Goal: Transaction & Acquisition: Purchase product/service

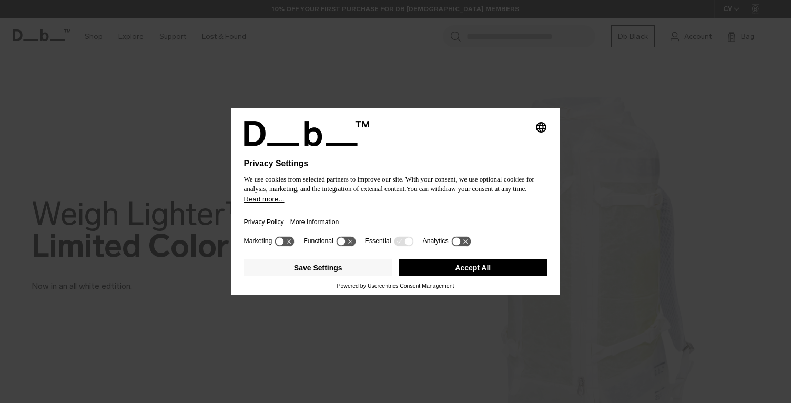
click at [446, 274] on button "Accept All" at bounding box center [473, 267] width 149 height 17
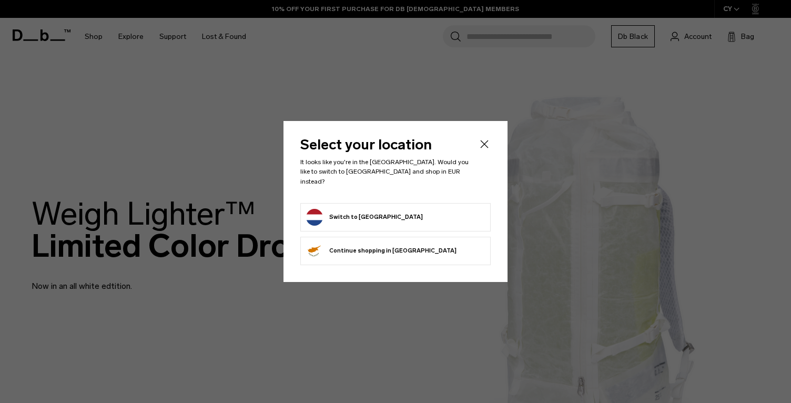
click at [348, 209] on button "Switch to Netherlands" at bounding box center [364, 217] width 117 height 17
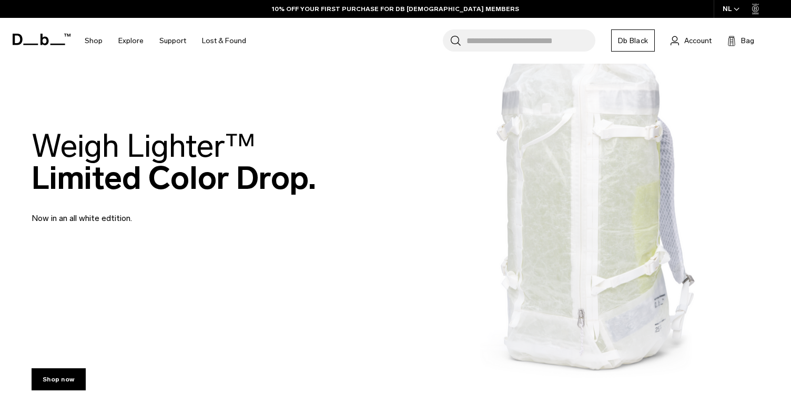
scroll to position [69, 0]
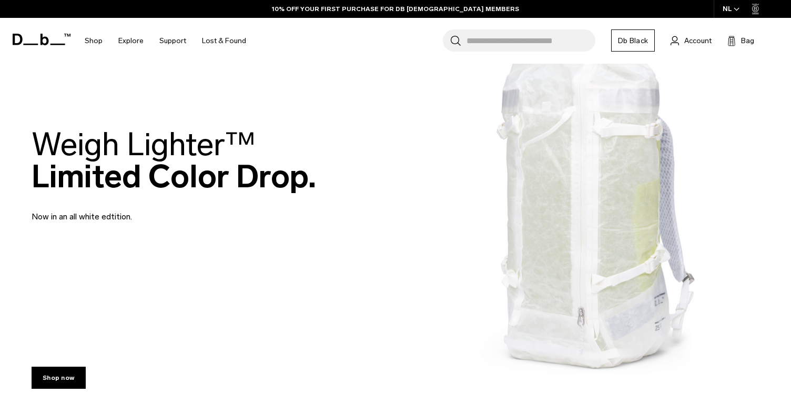
click at [192, 176] on h2 "Weigh Lighter™  Limited Color Drop." at bounding box center [174, 160] width 284 height 64
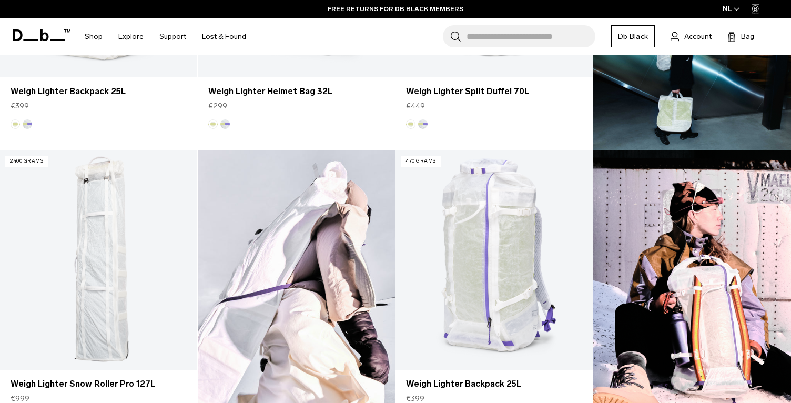
scroll to position [417, 0]
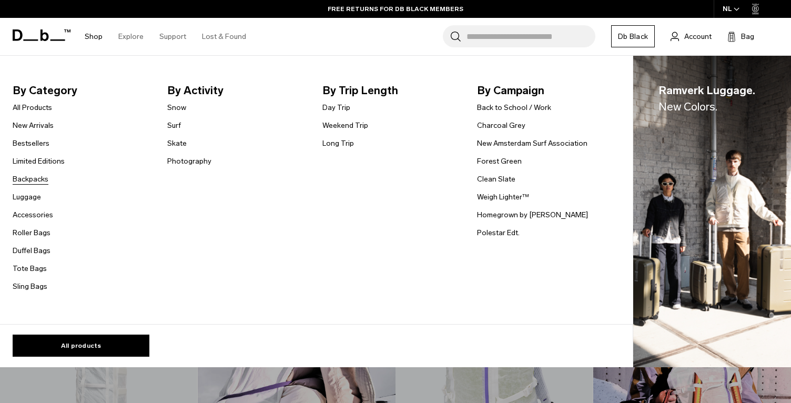
click at [27, 183] on link "Backpacks" at bounding box center [31, 179] width 36 height 11
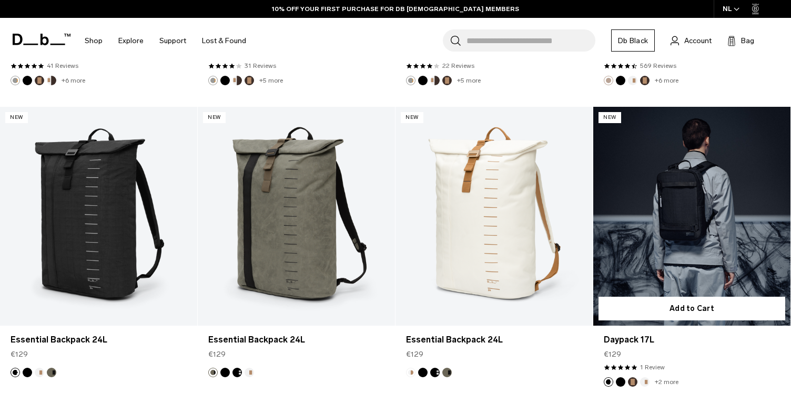
scroll to position [1992, 0]
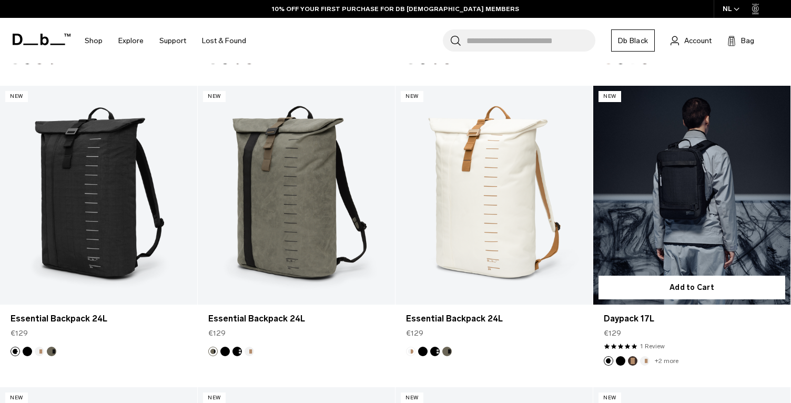
click at [714, 187] on link "Daypack 17L" at bounding box center [691, 195] width 197 height 219
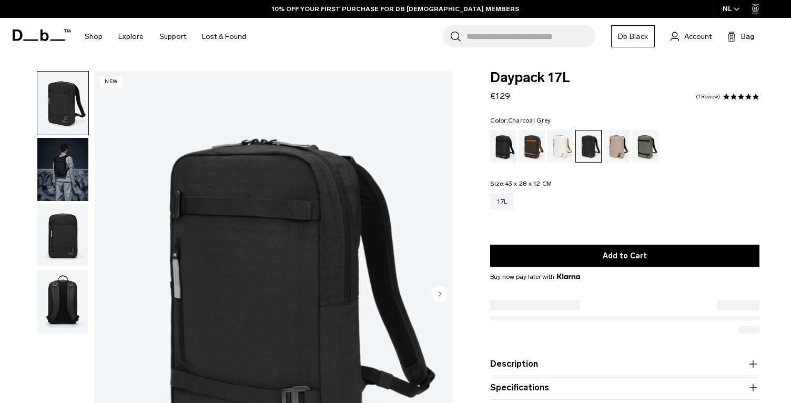
click at [66, 148] on img "button" at bounding box center [62, 169] width 51 height 63
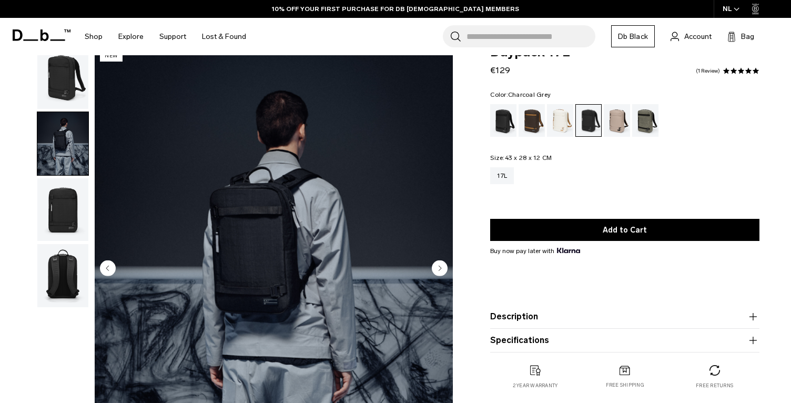
click at [62, 230] on img "button" at bounding box center [62, 209] width 51 height 63
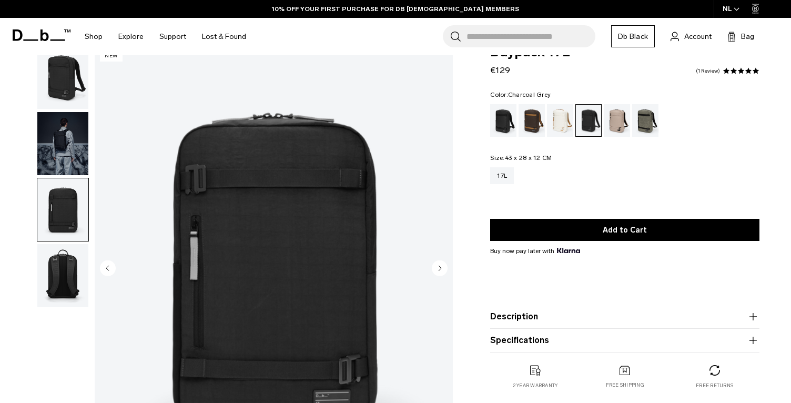
click at [73, 202] on img "button" at bounding box center [62, 209] width 51 height 63
click at [62, 276] on img "button" at bounding box center [62, 275] width 51 height 63
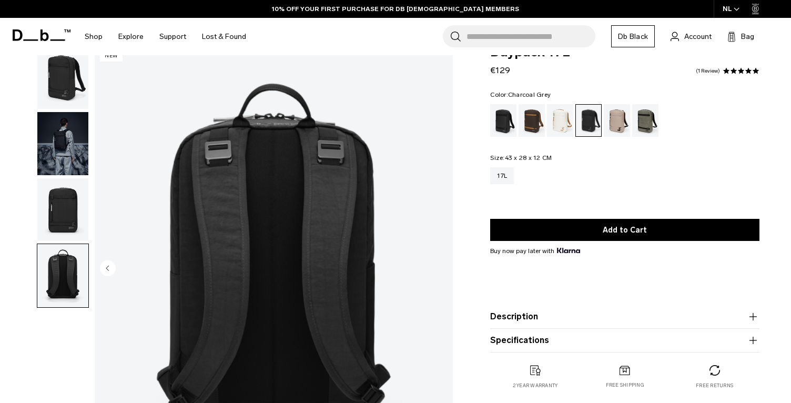
click at [77, 90] on img "button" at bounding box center [62, 77] width 51 height 63
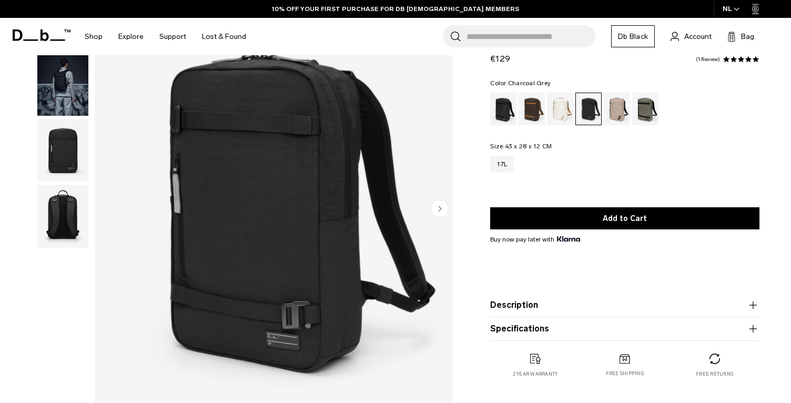
scroll to position [87, 0]
